Goal: Task Accomplishment & Management: Manage account settings

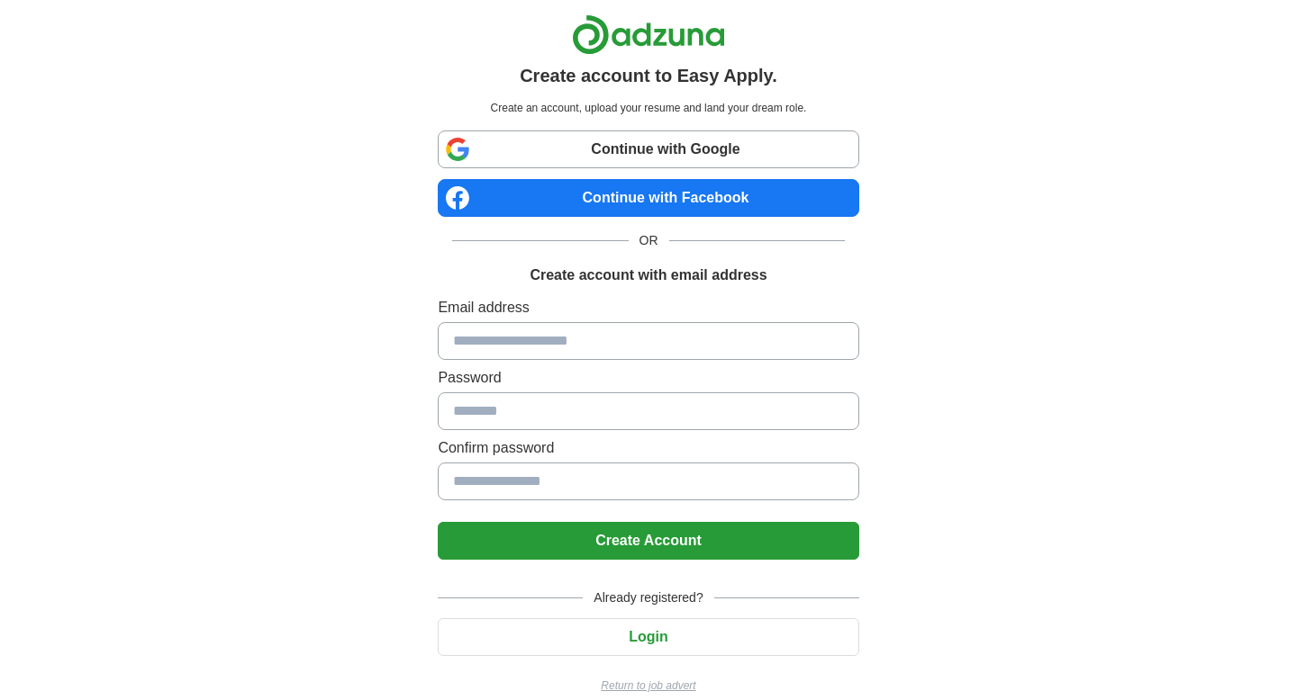
click at [511, 339] on input at bounding box center [648, 341] width 420 height 38
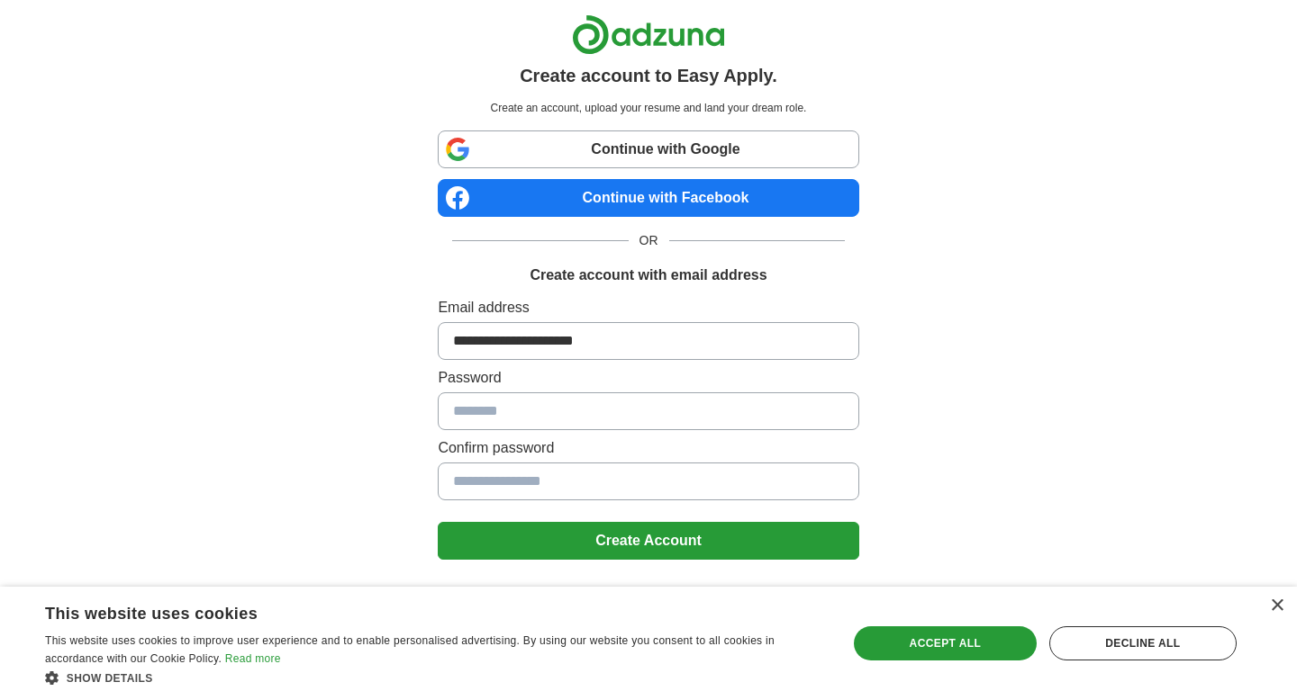
type input "**********"
click at [557, 550] on button "Create Account" at bounding box center [648, 541] width 420 height 38
click at [962, 655] on div "Accept all" at bounding box center [945, 644] width 183 height 34
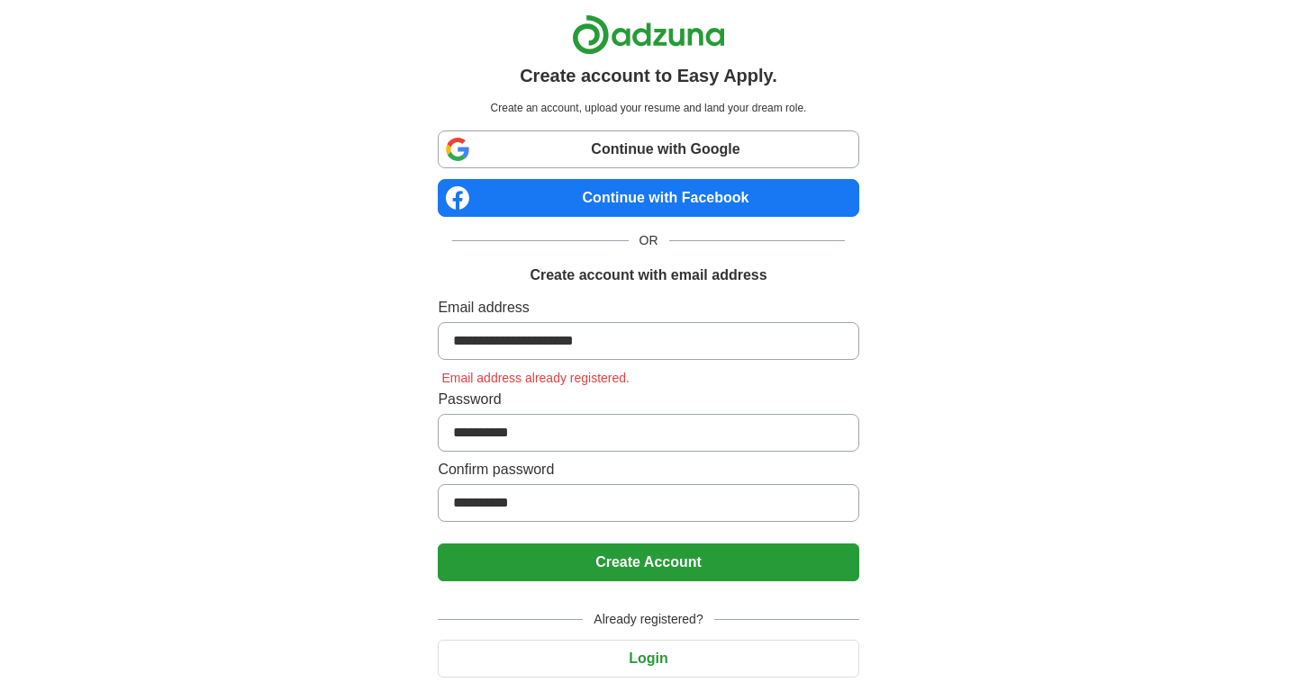
click at [682, 565] on button "Create Account" at bounding box center [648, 563] width 420 height 38
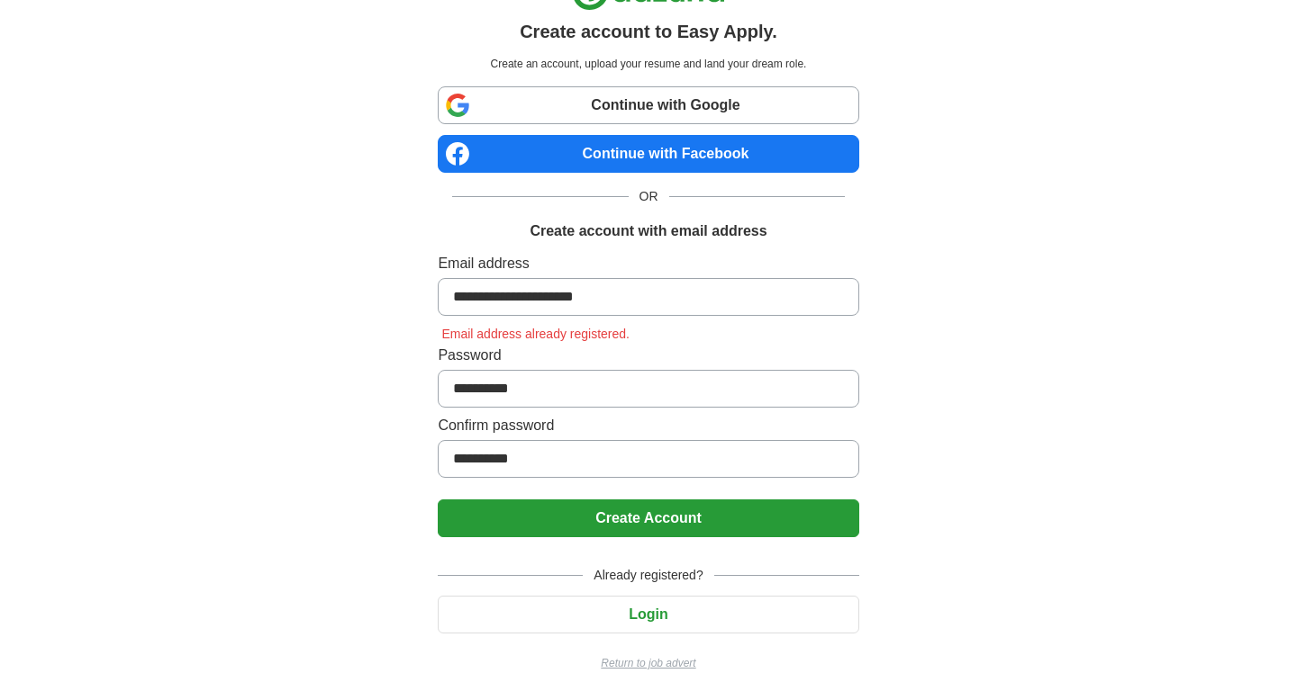
click at [650, 613] on button "Login" at bounding box center [648, 615] width 420 height 38
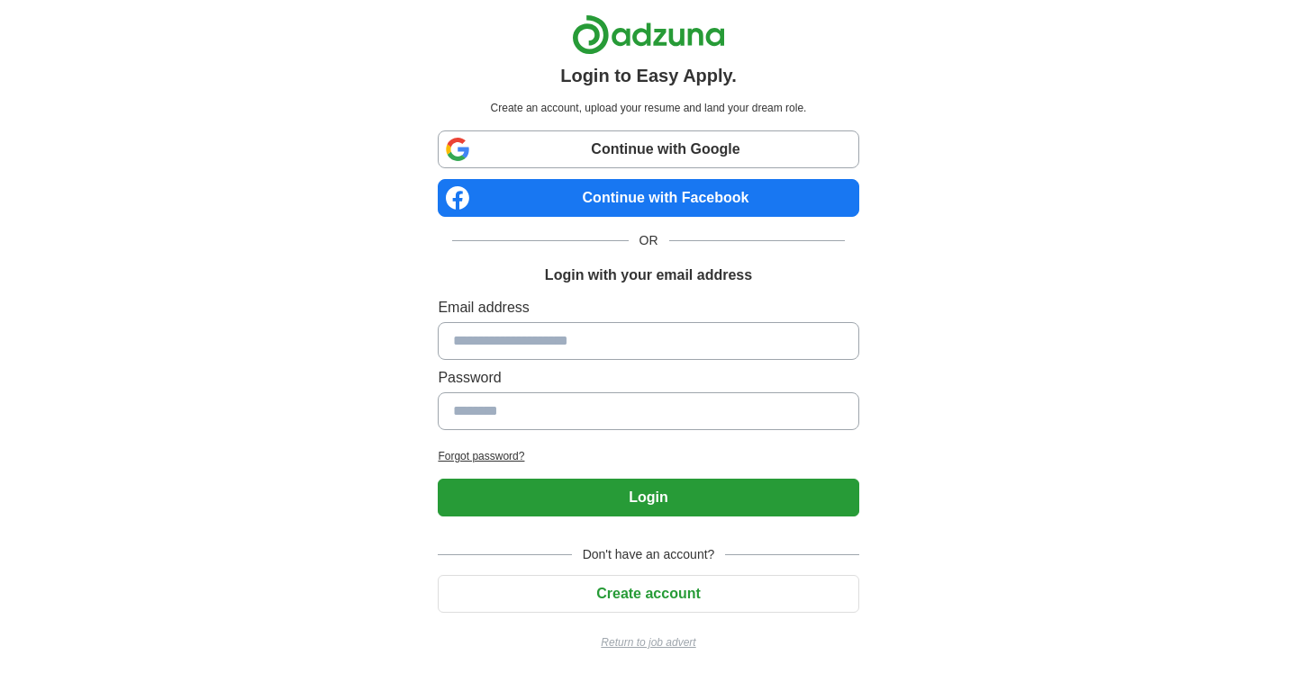
click at [611, 336] on input at bounding box center [648, 341] width 420 height 38
type input "**********"
click at [613, 495] on button "Login" at bounding box center [648, 498] width 420 height 38
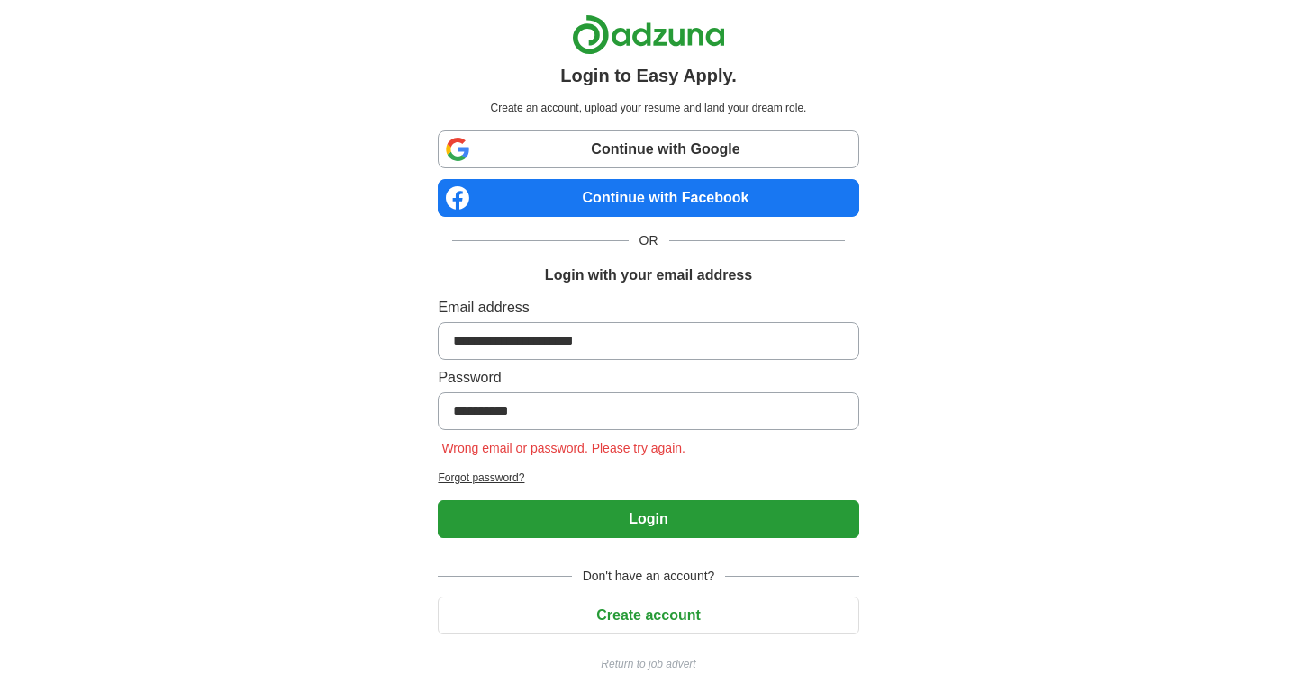
click at [592, 526] on button "Login" at bounding box center [648, 520] width 420 height 38
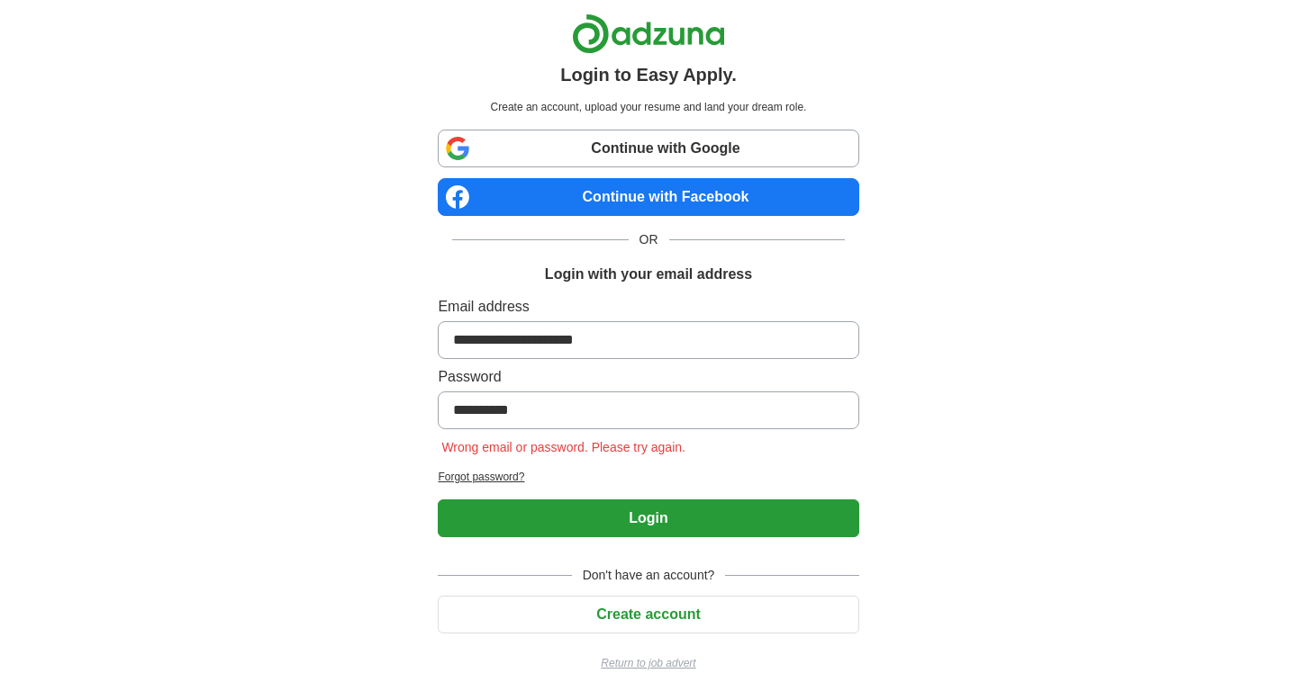
click at [606, 613] on button "Create account" at bounding box center [648, 615] width 420 height 38
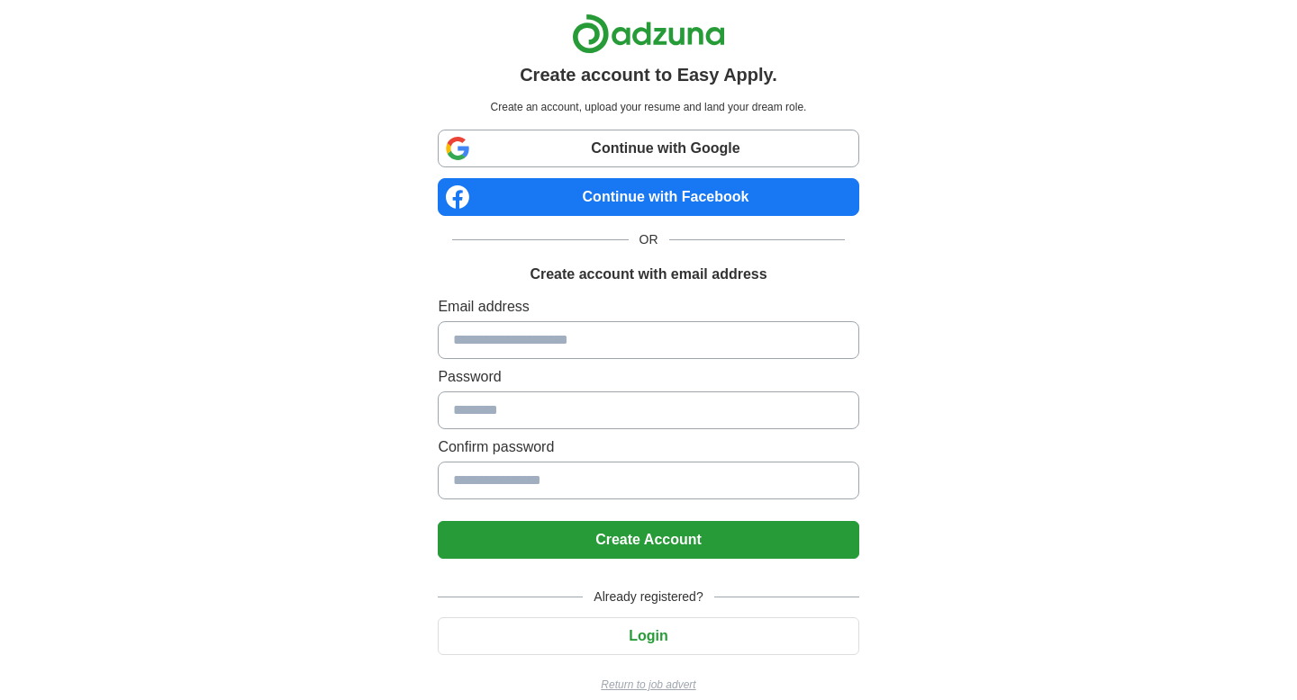
click at [691, 154] on link "Continue with Google" at bounding box center [648, 149] width 420 height 38
